Goal: Obtain resource: Download file/media

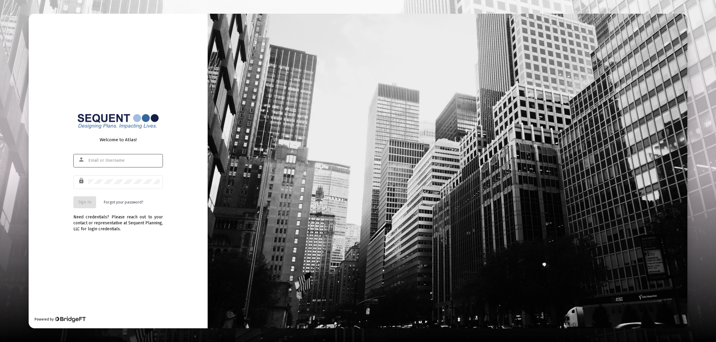
type input "[EMAIL_ADDRESS][DOMAIN_NAME]"
click at [90, 198] on button "Sign In" at bounding box center [84, 203] width 23 height 12
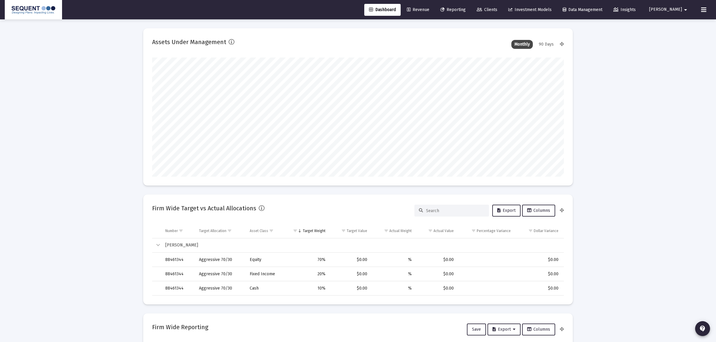
type input "[DATE]"
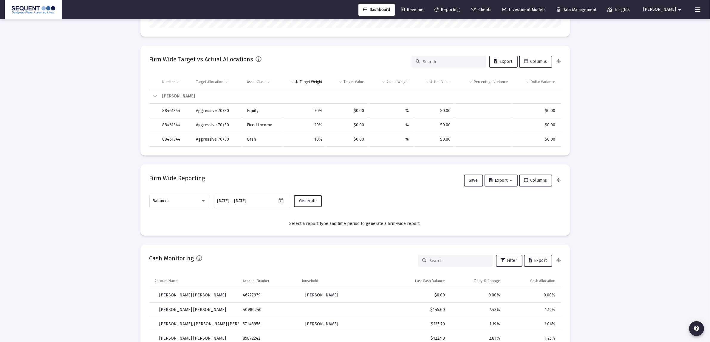
scroll to position [373, 0]
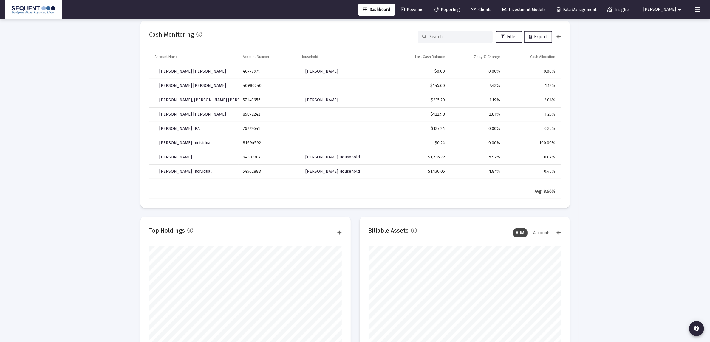
click at [460, 11] on span "Reporting" at bounding box center [447, 9] width 25 height 5
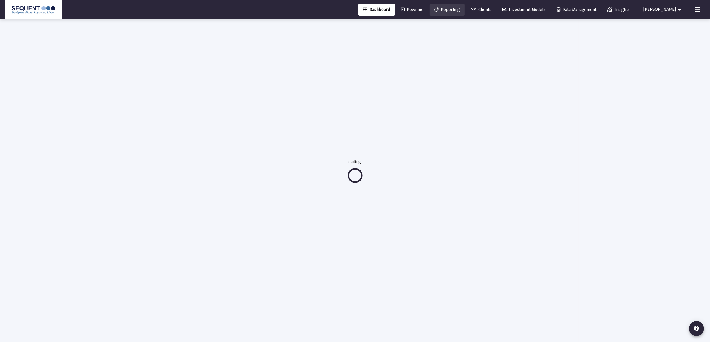
scroll to position [19, 0]
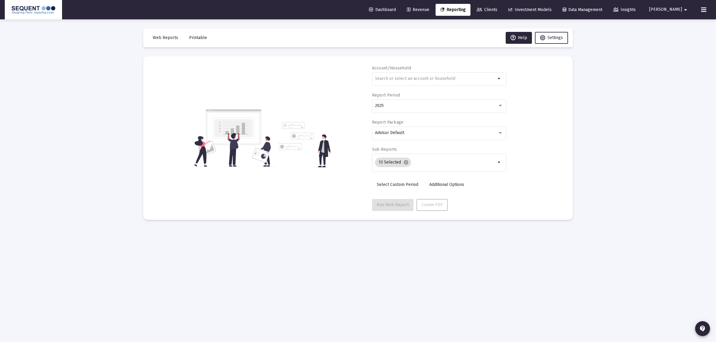
click at [429, 8] on span "Revenue" at bounding box center [418, 9] width 22 height 5
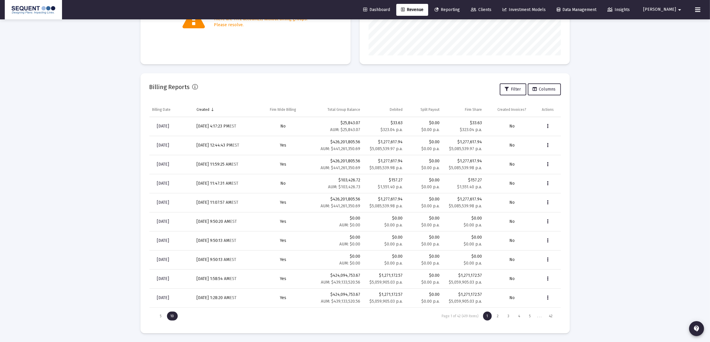
scroll to position [150, 0]
click at [498, 316] on div "2" at bounding box center [498, 316] width 9 height 9
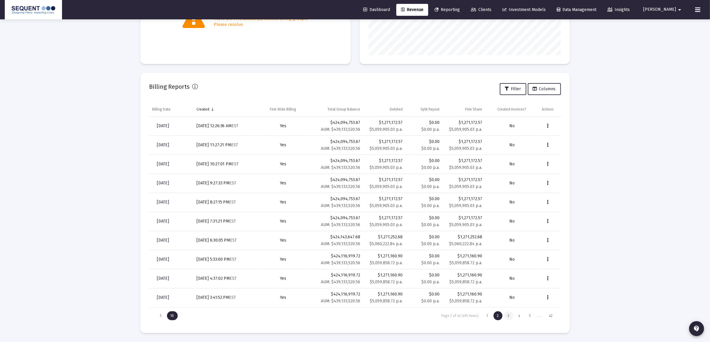
click at [509, 317] on div "3" at bounding box center [508, 316] width 9 height 9
click at [521, 316] on div "4" at bounding box center [519, 316] width 9 height 9
click at [528, 316] on div "5" at bounding box center [530, 316] width 9 height 9
click at [531, 317] on div "6" at bounding box center [529, 316] width 9 height 9
click at [530, 317] on div "7" at bounding box center [530, 316] width 9 height 9
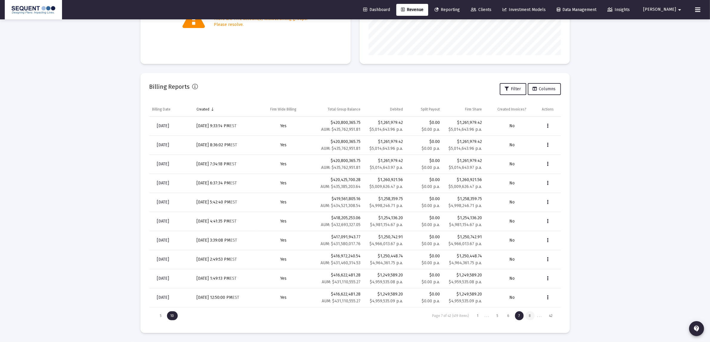
click at [531, 316] on div "8" at bounding box center [529, 316] width 9 height 9
click at [512, 318] on div "7" at bounding box center [508, 316] width 9 height 9
click at [166, 296] on span "[DATE]" at bounding box center [163, 297] width 12 height 5
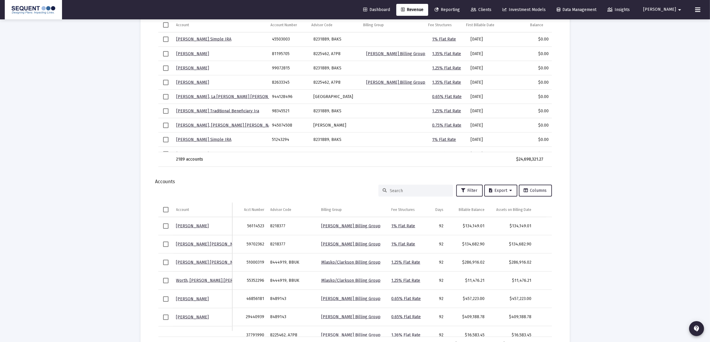
scroll to position [644, 0]
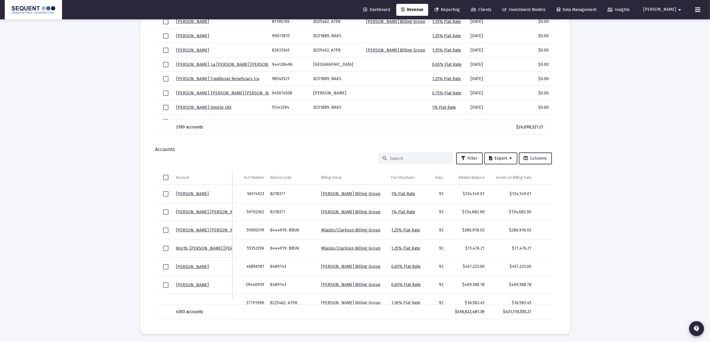
click at [490, 157] on icon at bounding box center [490, 159] width 3 height 4
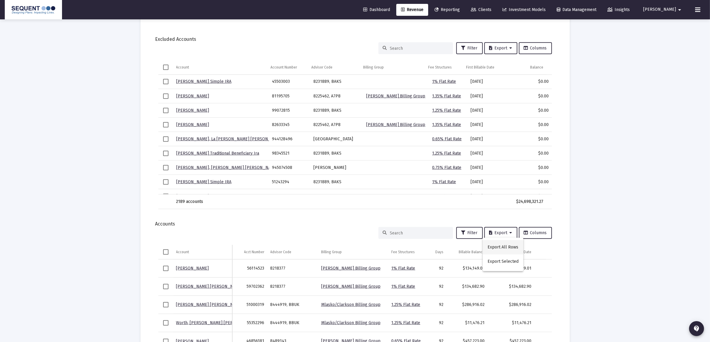
click at [505, 174] on div at bounding box center [355, 171] width 710 height 342
click at [510, 236] on button "Export" at bounding box center [500, 233] width 33 height 12
click at [508, 251] on button "Export All Rows" at bounding box center [503, 247] width 41 height 14
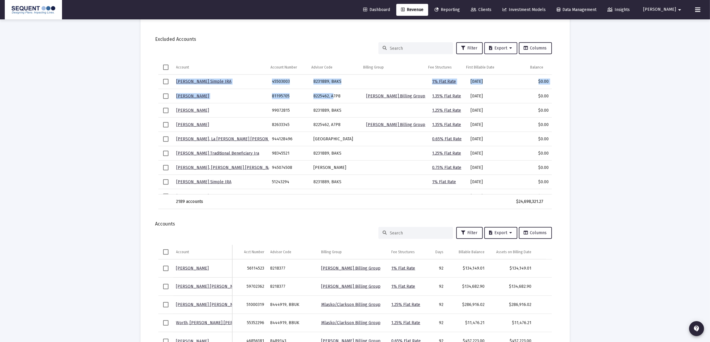
click at [494, 46] on span "Export" at bounding box center [500, 48] width 23 height 5
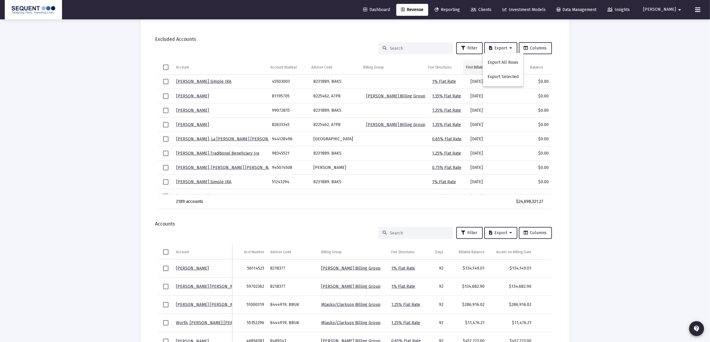
click at [501, 60] on button "Export All Rows" at bounding box center [503, 62] width 41 height 14
click at [531, 48] on span "Columns" at bounding box center [535, 48] width 23 height 5
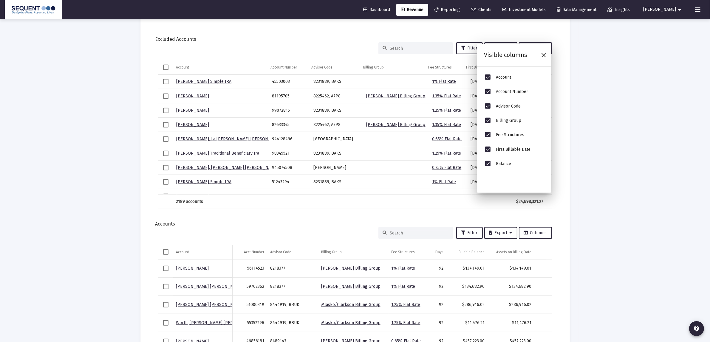
click at [544, 56] on icon "Close" at bounding box center [543, 55] width 7 height 7
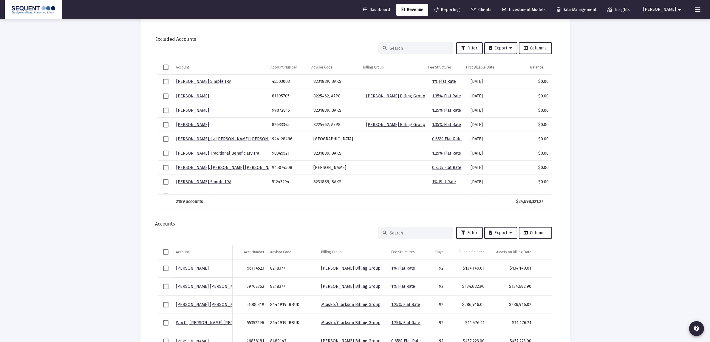
click at [541, 236] on button "Columns" at bounding box center [535, 233] width 33 height 12
click at [537, 228] on div "Filter Export Columns Account Account Acct Number Advisor Code Billing Group Fe…" at bounding box center [355, 310] width 412 height 167
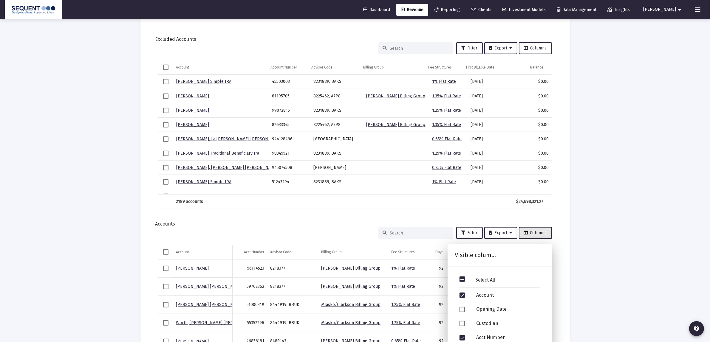
scroll to position [620, 0]
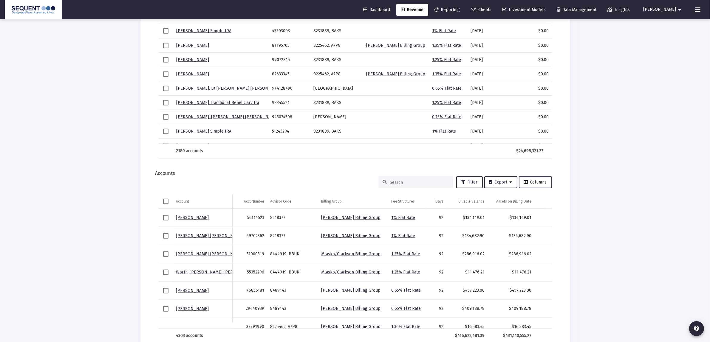
click at [531, 181] on span "Columns" at bounding box center [535, 182] width 23 height 5
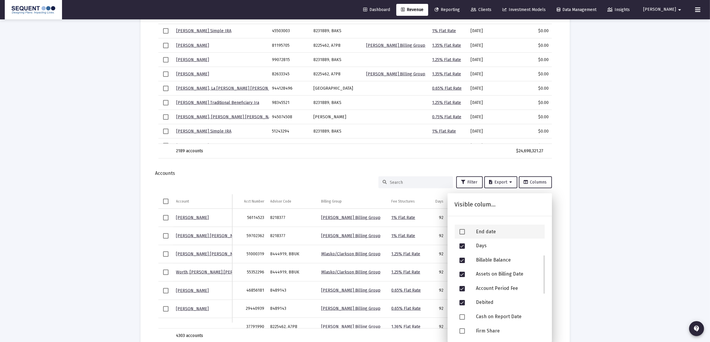
scroll to position [206, 0]
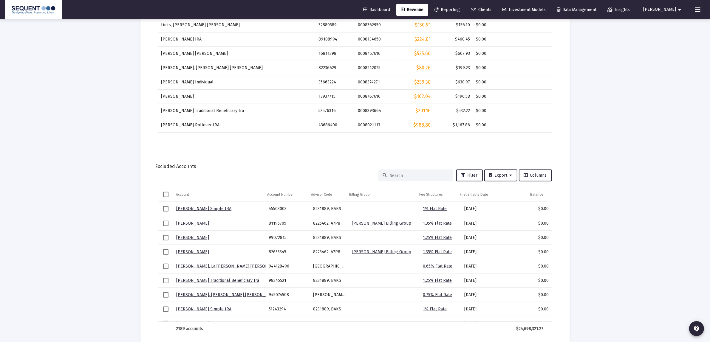
scroll to position [396, 0]
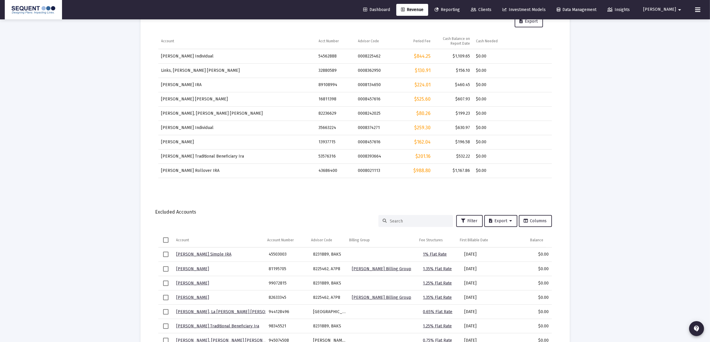
click at [457, 7] on span "Reporting" at bounding box center [447, 9] width 25 height 5
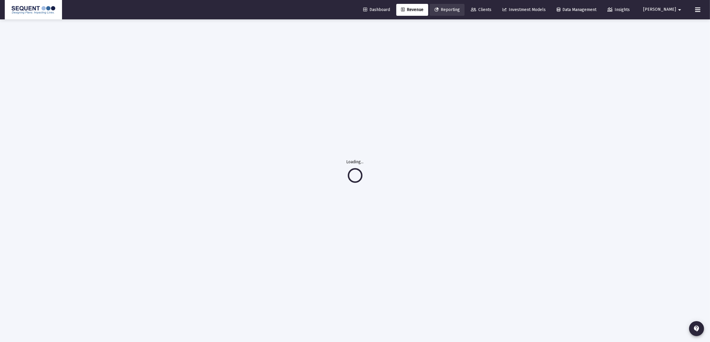
scroll to position [19, 0]
click at [496, 7] on link "Clients" at bounding box center [481, 10] width 30 height 12
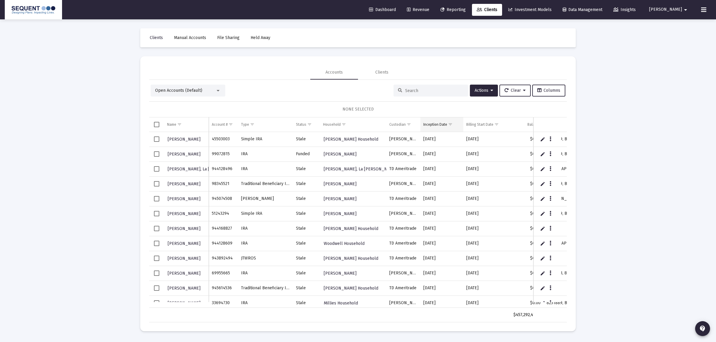
click at [438, 124] on div "Inception Date" at bounding box center [435, 124] width 24 height 5
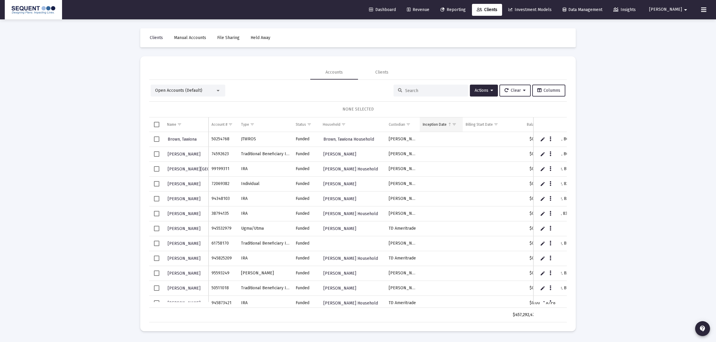
click at [449, 126] on span "Column Inception Date" at bounding box center [449, 124] width 4 height 4
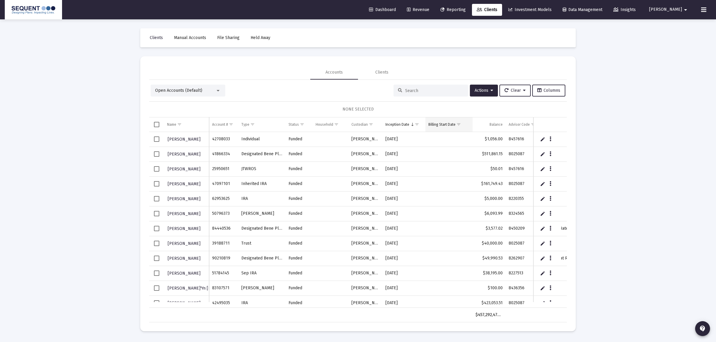
click at [427, 123] on td "Billing Start Date" at bounding box center [448, 125] width 47 height 14
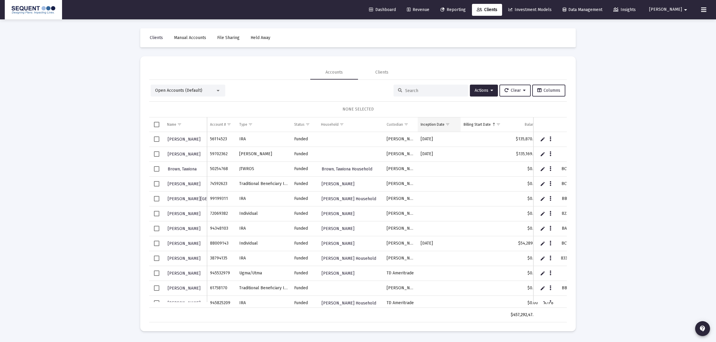
click at [446, 124] on span "Show filter options for column 'Inception Date'" at bounding box center [447, 124] width 4 height 4
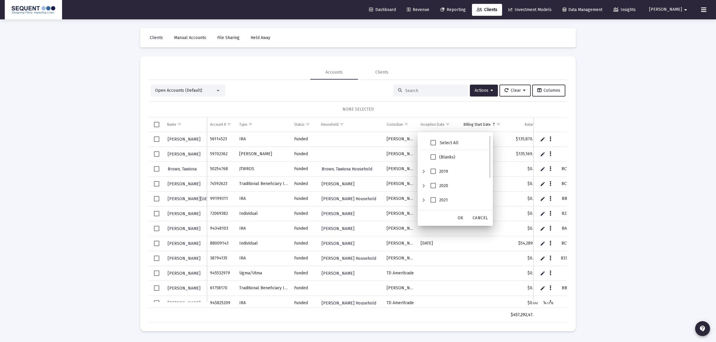
scroll to position [54, 0]
click at [420, 204] on div "2025" at bounding box center [423, 203] width 7 height 14
click at [440, 201] on span "August" at bounding box center [440, 202] width 5 height 5
click at [439, 187] on span "July" at bounding box center [440, 188] width 5 height 5
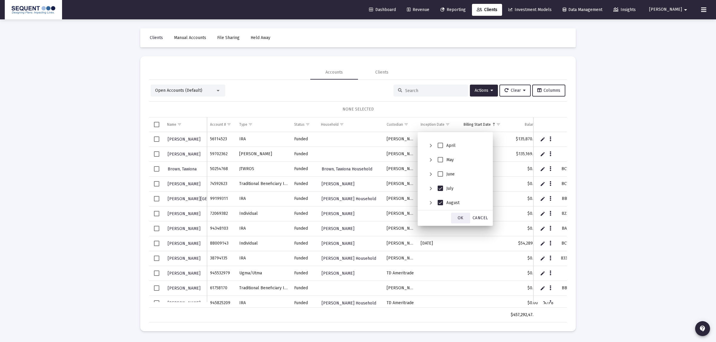
click at [463, 220] on span "OK" at bounding box center [460, 218] width 6 height 5
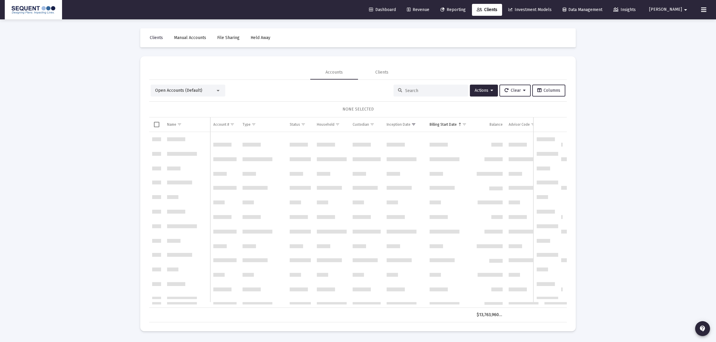
scroll to position [0, 0]
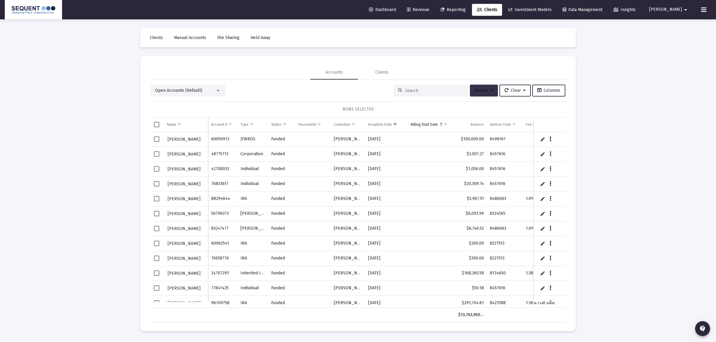
click at [474, 91] on span "Actions" at bounding box center [483, 90] width 18 height 5
click at [542, 133] on button "Export All Rows" at bounding box center [550, 135] width 41 height 14
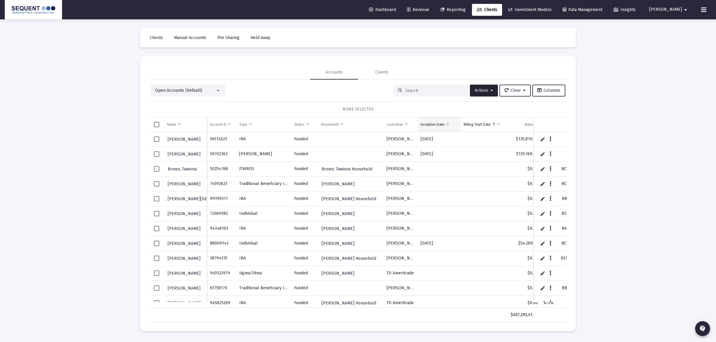
click at [439, 125] on div "Inception Date" at bounding box center [433, 124] width 24 height 5
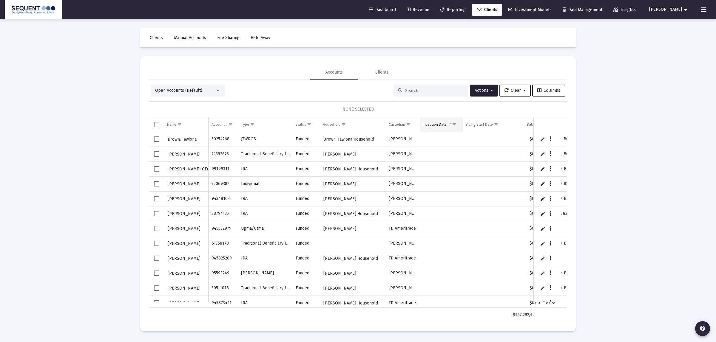
click at [452, 123] on span "Show filter options for column 'Inception Date'" at bounding box center [454, 124] width 4 height 4
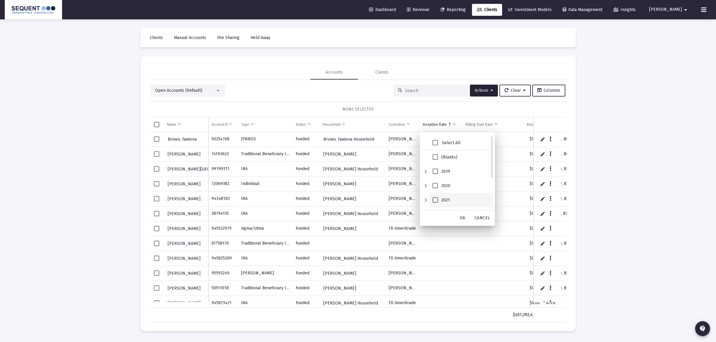
scroll to position [54, 0]
click at [428, 201] on div "2025" at bounding box center [425, 203] width 7 height 14
click at [443, 202] on span "August" at bounding box center [442, 202] width 5 height 5
click at [461, 216] on span "OK" at bounding box center [463, 218] width 6 height 5
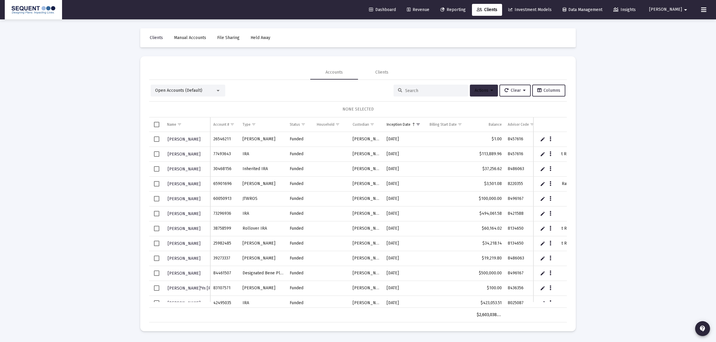
click at [474, 92] on span "Actions" at bounding box center [483, 90] width 18 height 5
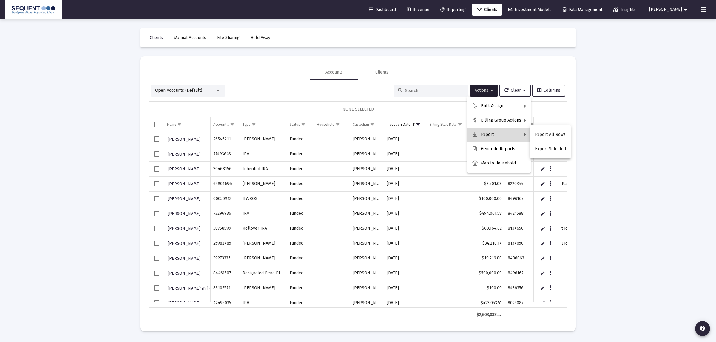
click at [505, 138] on button "Export" at bounding box center [499, 135] width 64 height 14
click at [552, 135] on button "Export All Rows" at bounding box center [550, 135] width 41 height 14
